Goal: Find specific page/section: Find specific page/section

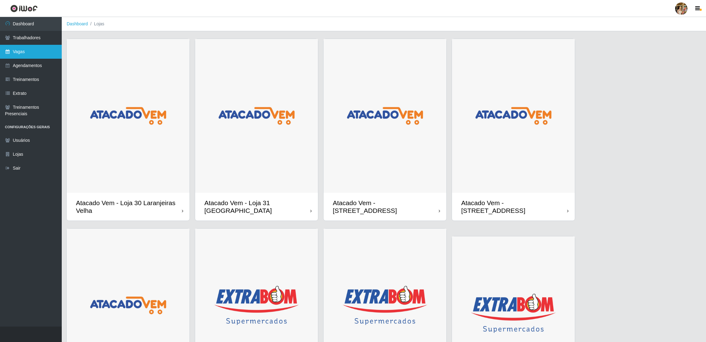
scroll to position [139, 0]
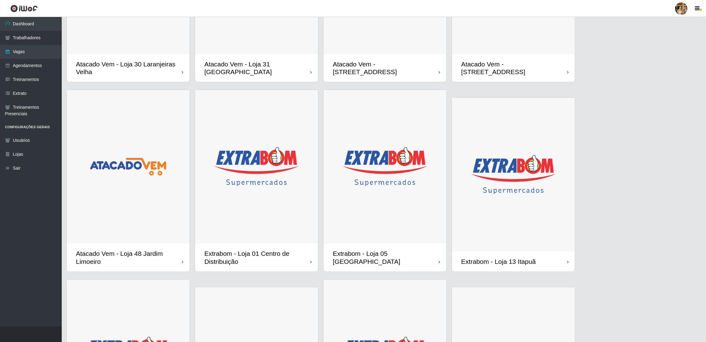
click at [38, 16] on link at bounding box center [24, 8] width 48 height 17
click at [36, 22] on link "Dashboard" at bounding box center [31, 24] width 62 height 14
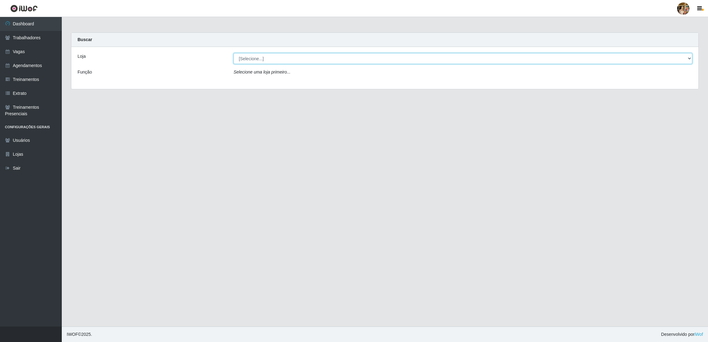
click at [277, 60] on select "[Selecione...] Atacado Vem - [GEOGRAPHIC_DATA] 30 Laranjeiras Velha Atacado Vem…" at bounding box center [462, 58] width 459 height 11
click at [233, 53] on select "[Selecione...] Atacado Vem - [GEOGRAPHIC_DATA] 30 Laranjeiras Velha Atacado Vem…" at bounding box center [462, 58] width 459 height 11
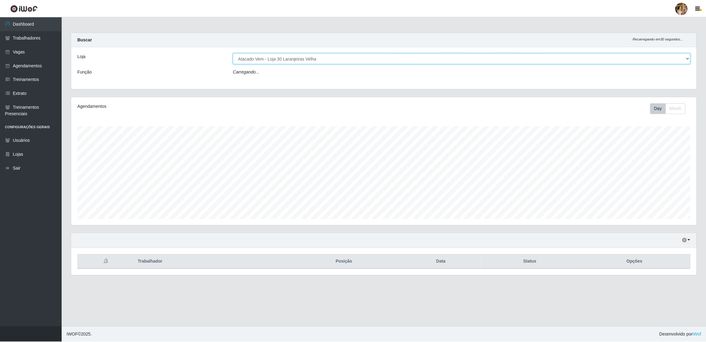
scroll to position [128, 627]
click at [269, 61] on select "[Selecione...] Atacado Vem - [GEOGRAPHIC_DATA] 30 Laranjeiras Velha Atacado Vem…" at bounding box center [462, 58] width 459 height 11
click at [233, 53] on select "[Selecione...] Atacado Vem - [GEOGRAPHIC_DATA] 30 Laranjeiras Velha Atacado Vem…" at bounding box center [462, 58] width 459 height 11
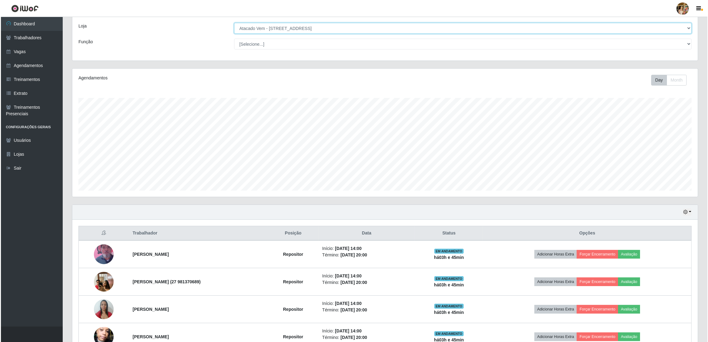
scroll to position [0, 0]
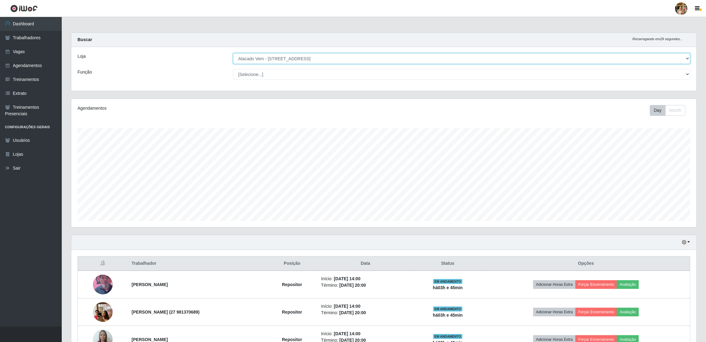
click at [266, 61] on select "[Selecione...] Atacado Vem - [GEOGRAPHIC_DATA] 30 Laranjeiras Velha Atacado Vem…" at bounding box center [461, 58] width 457 height 11
click at [233, 53] on select "[Selecione...] Atacado Vem - [GEOGRAPHIC_DATA] 30 Laranjeiras Velha Atacado Vem…" at bounding box center [461, 58] width 457 height 11
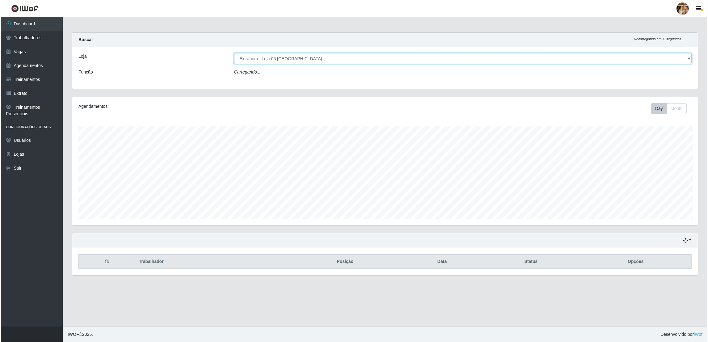
scroll to position [128, 627]
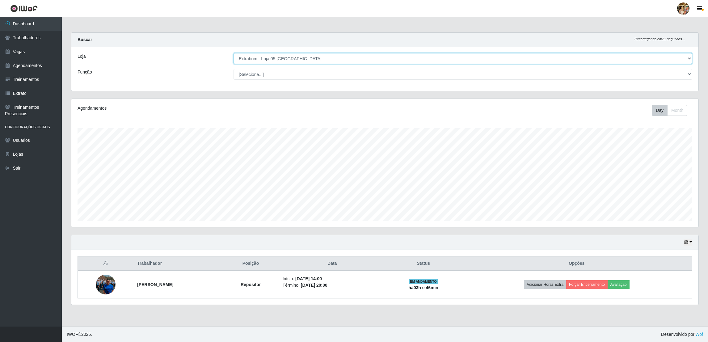
click at [276, 59] on select "[Selecione...] Atacado Vem - [GEOGRAPHIC_DATA] 30 Laranjeiras Velha Atacado Vem…" at bounding box center [462, 58] width 459 height 11
click at [233, 53] on select "[Selecione...] Atacado Vem - [GEOGRAPHIC_DATA] 30 Laranjeiras Velha Atacado Vem…" at bounding box center [462, 58] width 459 height 11
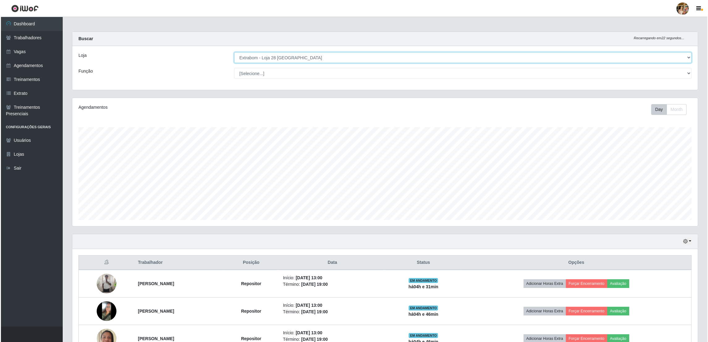
scroll to position [0, 0]
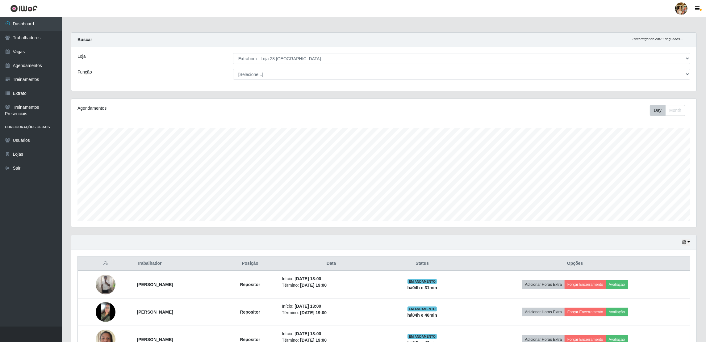
click at [331, 52] on div "Loja [Selecione...] Atacado Vem - [GEOGRAPHIC_DATA] 30 Laranjeiras Velha Atacad…" at bounding box center [383, 69] width 625 height 44
click at [327, 64] on div "Loja [Selecione...] Atacado Vem - [GEOGRAPHIC_DATA] 30 Laranjeiras Velha Atacad…" at bounding box center [383, 69] width 625 height 44
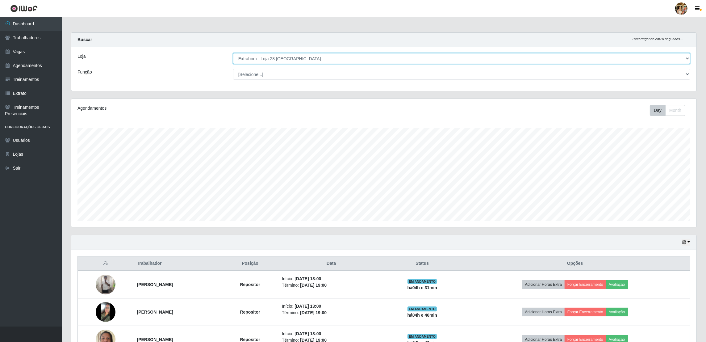
drag, startPoint x: 327, startPoint y: 64, endPoint x: 322, endPoint y: 60, distance: 6.9
click at [322, 60] on select "[Selecione...] Atacado Vem - [GEOGRAPHIC_DATA] 30 Laranjeiras Velha Atacado Vem…" at bounding box center [461, 58] width 457 height 11
select select "470"
click at [233, 53] on select "[Selecione...] Atacado Vem - [GEOGRAPHIC_DATA] 30 Laranjeiras Velha Atacado Vem…" at bounding box center [461, 58] width 457 height 11
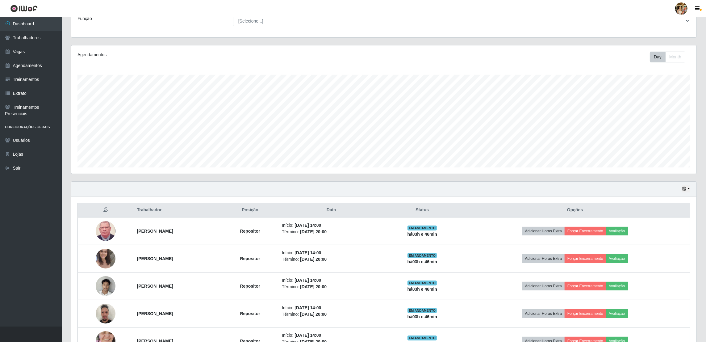
scroll to position [124, 0]
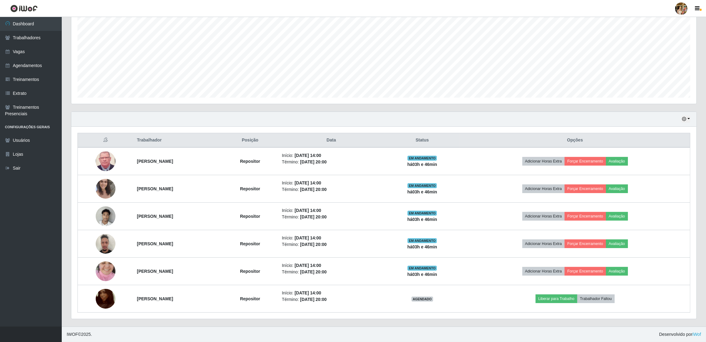
click at [518, 117] on div "Hoje 1 dia 3 dias 1 Semana Não encerrados" at bounding box center [383, 119] width 625 height 15
